Goal: Task Accomplishment & Management: Manage account settings

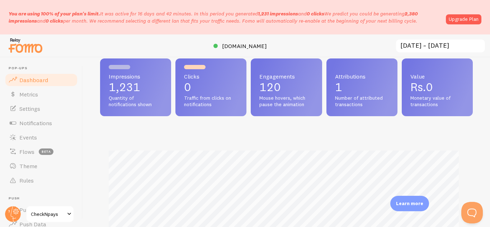
scroll to position [41, 0]
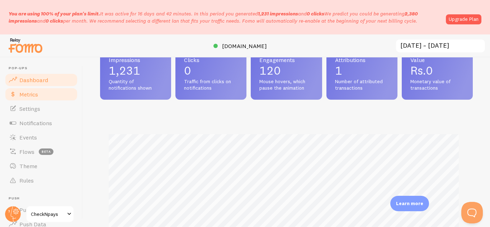
click at [35, 97] on span "Metrics" at bounding box center [28, 94] width 19 height 7
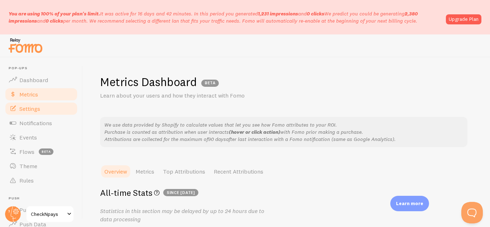
click at [39, 107] on span "Settings" at bounding box center [29, 108] width 21 height 7
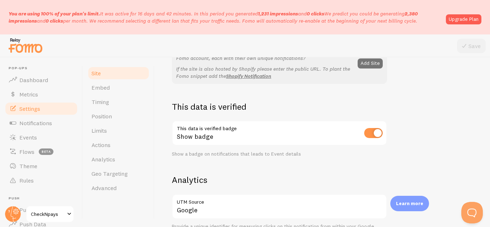
scroll to position [225, 0]
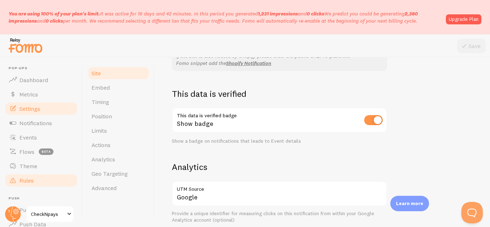
click at [31, 180] on span "Rules" at bounding box center [26, 180] width 14 height 7
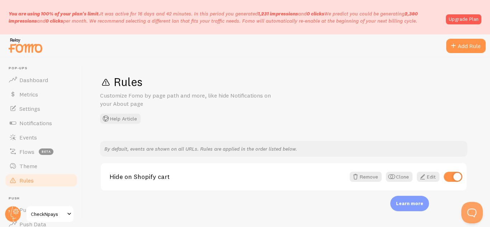
click at [425, 65] on div "Rules Customize Fomo by page path and more, like hide Notifications on your Abo…" at bounding box center [286, 142] width 407 height 170
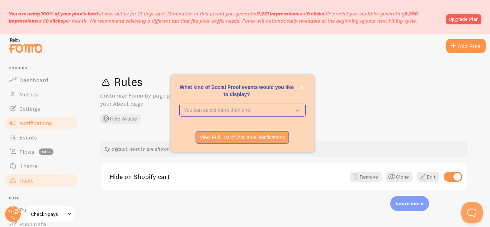
click at [28, 124] on span "Notifications" at bounding box center [35, 122] width 33 height 7
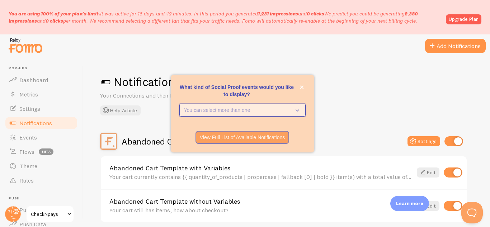
click at [197, 106] on button "You can select more than one" at bounding box center [242, 110] width 126 height 13
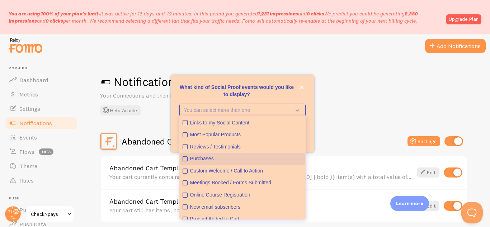
click at [206, 154] on button "Purchases" at bounding box center [242, 159] width 125 height 12
click at [313, 127] on div "What kind of Social Proof events would you like to display?" at bounding box center [242, 128] width 143 height 6
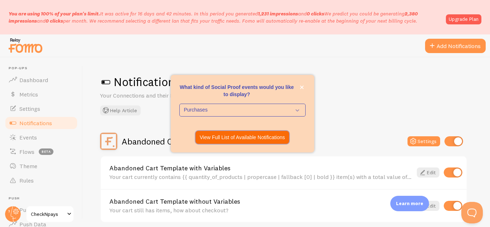
click at [262, 134] on p "View Full List of Available Notifications" at bounding box center [242, 137] width 85 height 7
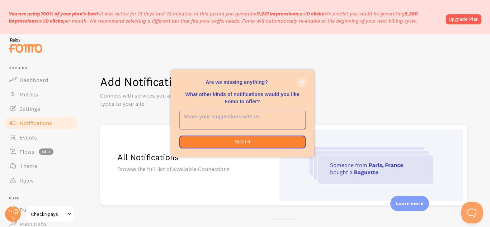
click at [301, 81] on icon "close," at bounding box center [302, 83] width 4 height 4
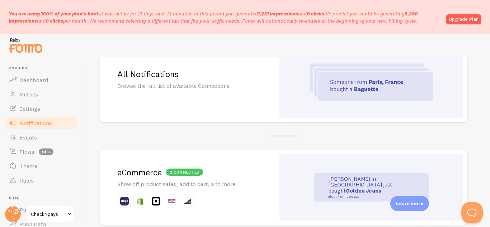
scroll to position [75, 0]
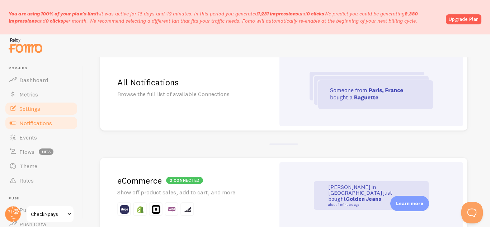
click at [40, 105] on span "Settings" at bounding box center [29, 108] width 21 height 7
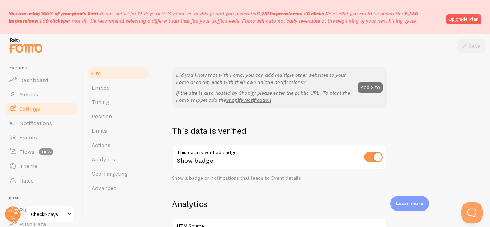
scroll to position [182, 0]
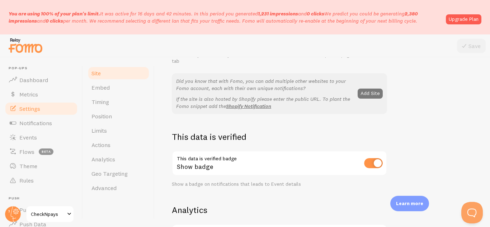
click at [366, 93] on button "Add Site" at bounding box center [370, 94] width 25 height 10
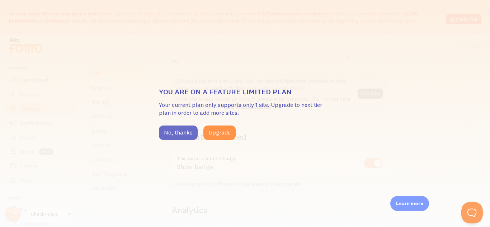
click at [163, 138] on button "No, thanks" at bounding box center [178, 133] width 39 height 14
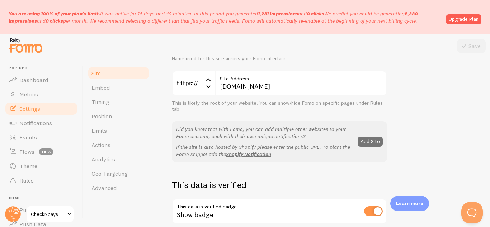
scroll to position [0, 0]
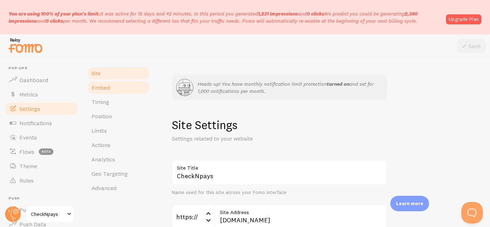
click at [112, 82] on link "Embed" at bounding box center [118, 87] width 63 height 14
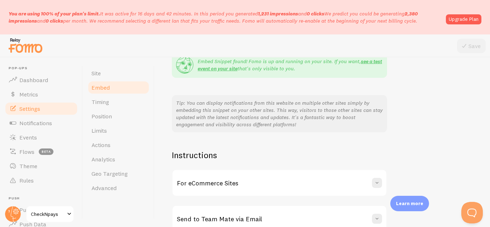
scroll to position [235, 0]
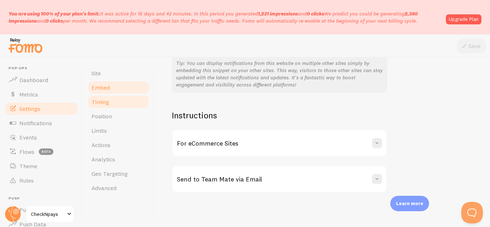
click at [108, 105] on span "Timing" at bounding box center [100, 101] width 18 height 7
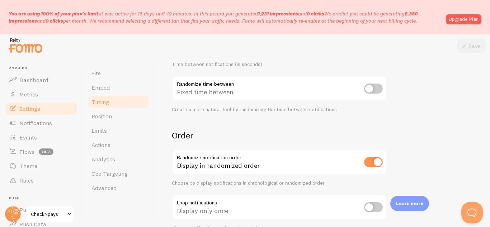
scroll to position [231, 0]
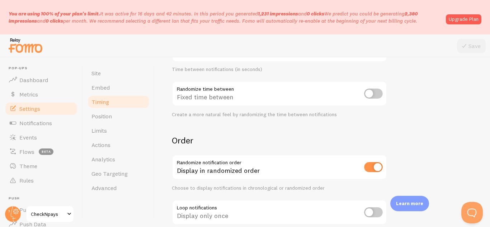
click at [375, 92] on input "checkbox" at bounding box center [373, 94] width 19 height 10
checkbox input "true"
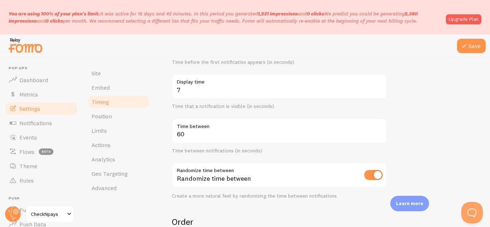
scroll to position [2, 0]
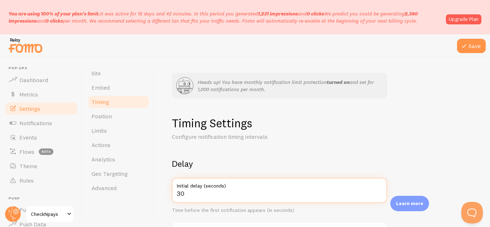
click at [207, 194] on input "30" at bounding box center [279, 190] width 215 height 25
type input "3"
type input "15"
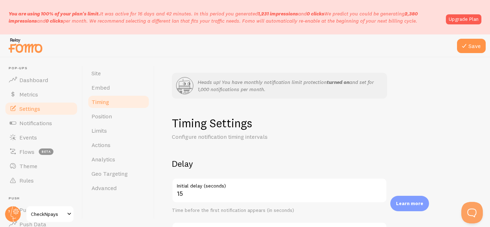
drag, startPoint x: 483, startPoint y: 91, endPoint x: 490, endPoint y: 96, distance: 8.5
click at [490, 96] on div "Heads up! You have monthly notification limit protection turned on and set for …" at bounding box center [322, 142] width 335 height 170
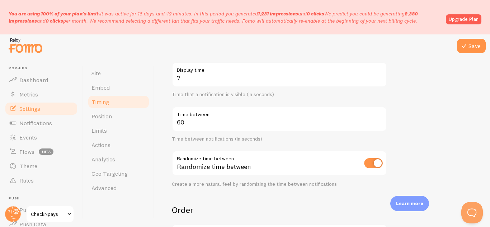
scroll to position [164, 0]
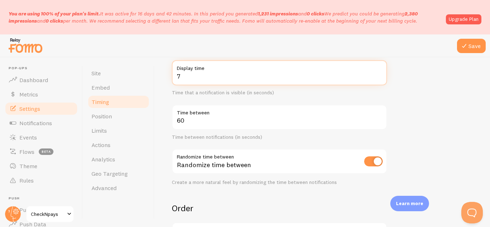
click at [215, 78] on input "7" at bounding box center [279, 72] width 215 height 25
type input "5"
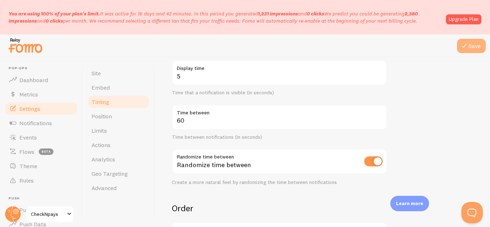
click at [466, 48] on icon at bounding box center [464, 46] width 9 height 9
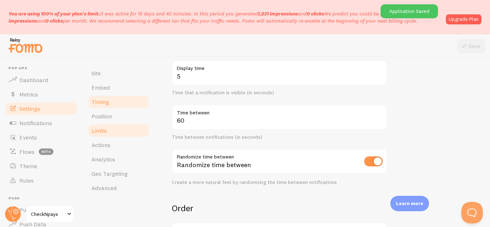
click at [104, 128] on span "Limits" at bounding box center [98, 130] width 15 height 7
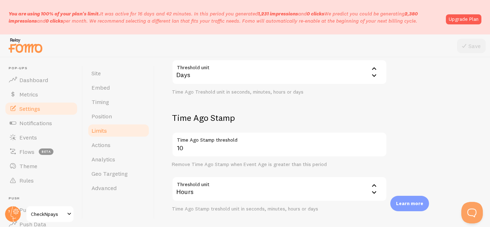
scroll to position [316, 0]
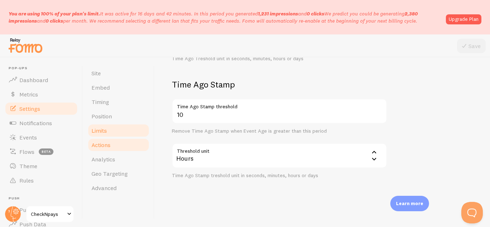
click at [120, 147] on link "Actions" at bounding box center [118, 145] width 63 height 14
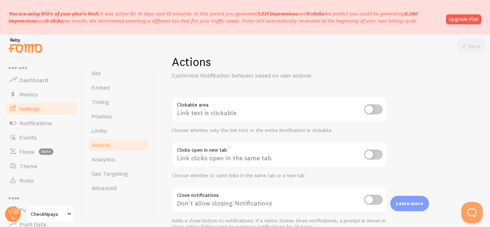
scroll to position [64, 0]
click at [369, 108] on input "checkbox" at bounding box center [373, 108] width 19 height 10
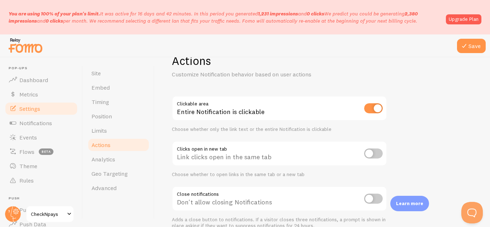
click at [369, 108] on input "checkbox" at bounding box center [373, 108] width 19 height 10
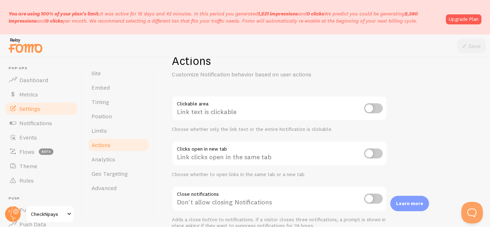
click at [369, 108] on input "checkbox" at bounding box center [373, 108] width 19 height 10
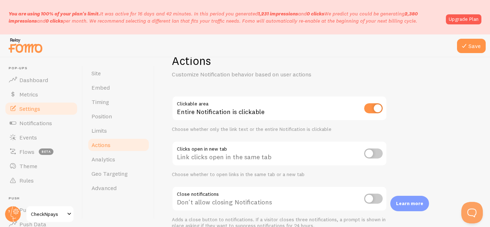
click at [369, 108] on input "checkbox" at bounding box center [373, 108] width 19 height 10
checkbox input "false"
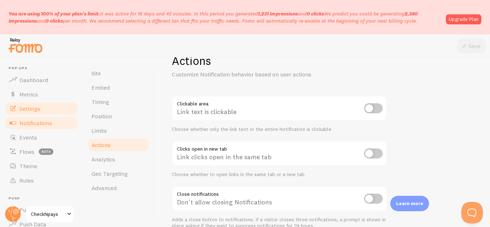
click at [46, 123] on span "Notifications" at bounding box center [35, 122] width 33 height 7
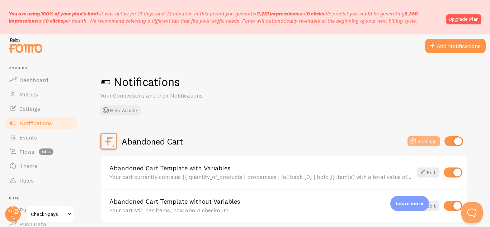
click at [420, 140] on button "Settings" at bounding box center [424, 141] width 33 height 10
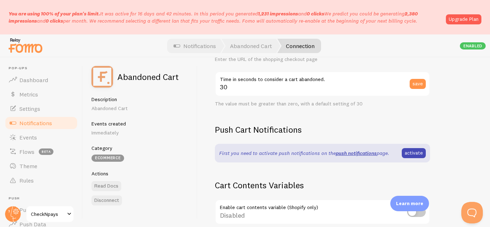
scroll to position [171, 0]
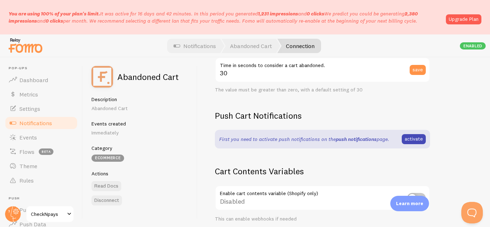
drag, startPoint x: 363, startPoint y: 140, endPoint x: 352, endPoint y: 140, distance: 11.1
click at [352, 140] on link "push notifications" at bounding box center [356, 139] width 41 height 6
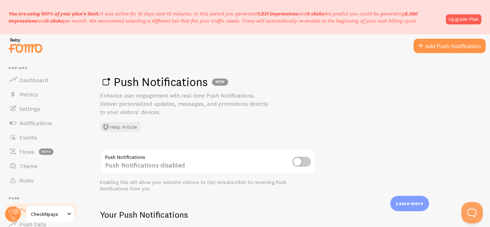
click at [301, 161] on input "checkbox" at bounding box center [301, 162] width 19 height 10
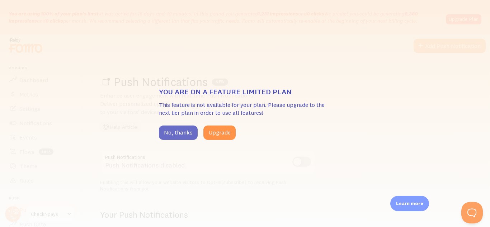
click at [187, 133] on button "No, thanks" at bounding box center [178, 133] width 39 height 14
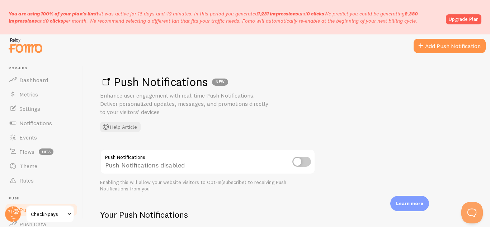
drag, startPoint x: 481, startPoint y: 90, endPoint x: 490, endPoint y: 99, distance: 11.9
click at [490, 99] on div "Push Notifications NEW Enhance user engagement with real-time Push Notification…" at bounding box center [286, 142] width 407 height 170
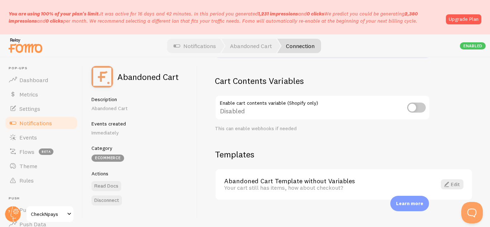
scroll to position [269, 0]
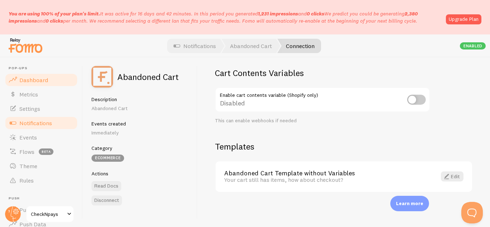
click at [20, 78] on span "Dashboard" at bounding box center [33, 79] width 29 height 7
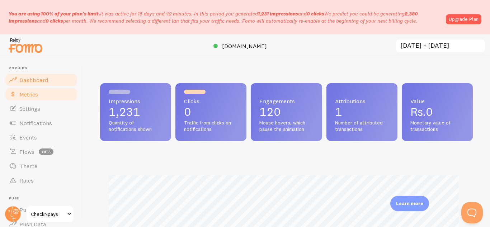
scroll to position [188, 367]
click at [23, 99] on link "Metrics" at bounding box center [41, 94] width 74 height 14
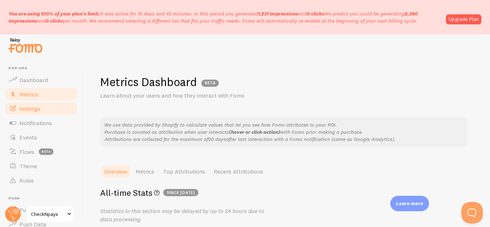
click at [38, 110] on span "Settings" at bounding box center [29, 108] width 21 height 7
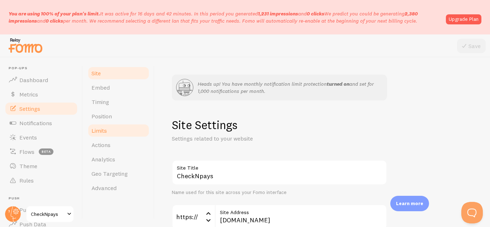
click at [114, 129] on link "Limits" at bounding box center [118, 130] width 63 height 14
